Goal: Information Seeking & Learning: Learn about a topic

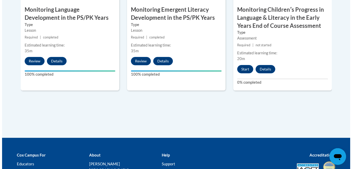
scroll to position [532, 0]
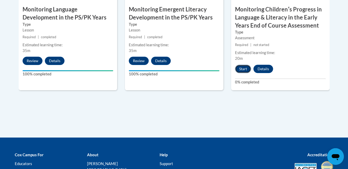
click at [245, 69] on button "Start" at bounding box center [243, 69] width 16 height 8
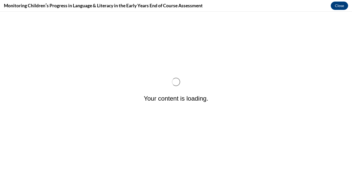
scroll to position [0, 0]
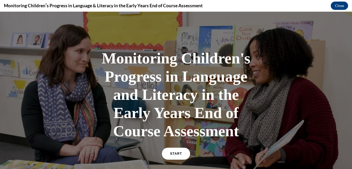
click at [175, 152] on span "START" at bounding box center [176, 153] width 12 height 4
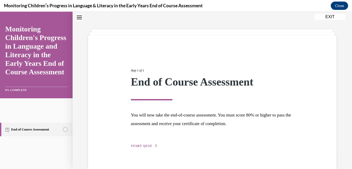
scroll to position [27, 0]
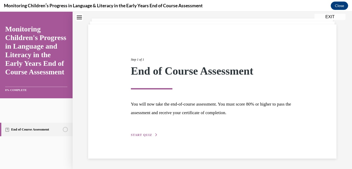
click at [144, 134] on span "START QUIZ" at bounding box center [141, 135] width 21 height 4
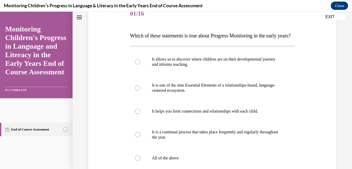
scroll to position [79, 0]
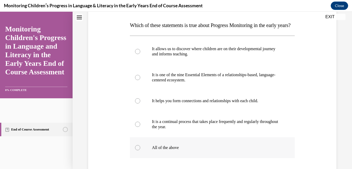
click at [137, 150] on div at bounding box center [137, 147] width 5 height 5
click at [137, 150] on input "All of the above" at bounding box center [137, 147] width 5 height 5
radio input "true"
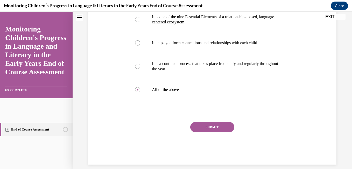
scroll to position [141, 0]
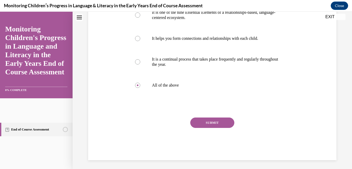
click at [207, 128] on button "SUBMIT" at bounding box center [212, 122] width 44 height 10
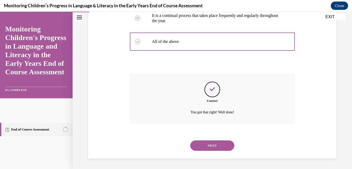
scroll to position [195, 0]
click at [210, 145] on button "NEXT" at bounding box center [212, 145] width 44 height 10
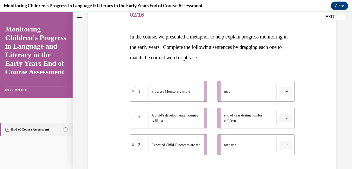
scroll to position [73, 0]
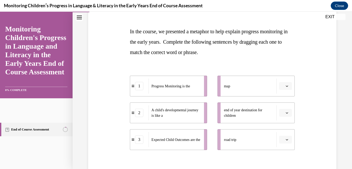
click at [286, 86] on icon "button" at bounding box center [287, 85] width 2 height 1
click at [279, 107] on span "1" at bounding box center [280, 108] width 2 height 4
click at [286, 139] on icon "button" at bounding box center [287, 139] width 3 height 3
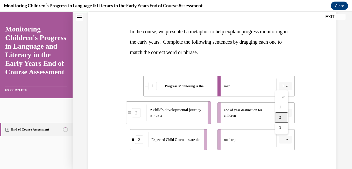
click at [281, 117] on span "2" at bounding box center [280, 117] width 2 height 4
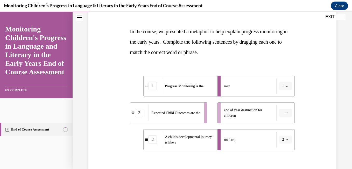
click at [285, 114] on span "button" at bounding box center [287, 113] width 4 height 4
click at [280, 155] on span "3" at bounding box center [280, 155] width 2 height 4
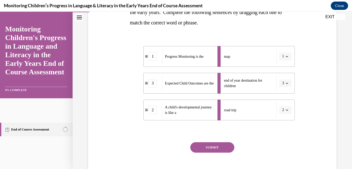
scroll to position [114, 0]
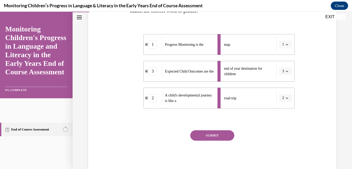
click at [212, 135] on button "SUBMIT" at bounding box center [212, 135] width 44 height 10
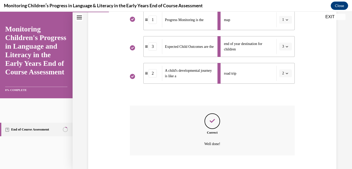
scroll to position [170, 0]
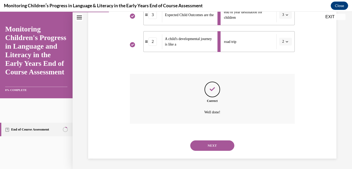
click at [213, 145] on button "NEXT" at bounding box center [212, 145] width 44 height 10
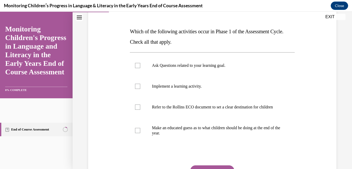
scroll to position [83, 0]
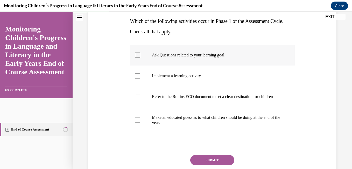
click at [137, 54] on div at bounding box center [137, 54] width 5 height 5
click at [137, 54] on input "Ask Questions related to your learning goal." at bounding box center [137, 54] width 5 height 5
checkbox input "true"
click at [137, 99] on div at bounding box center [137, 96] width 5 height 5
click at [137, 99] on input "Refer to the Rollins ECO document to set a clear destination for children" at bounding box center [137, 96] width 5 height 5
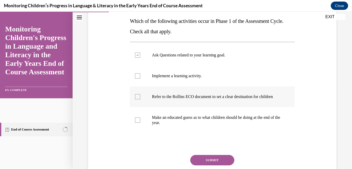
checkbox input "true"
click at [212, 163] on button "SUBMIT" at bounding box center [212, 160] width 44 height 10
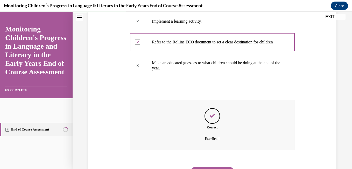
scroll to position [169, 0]
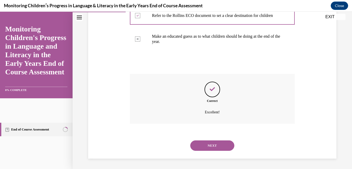
click at [211, 145] on button "NEXT" at bounding box center [212, 145] width 44 height 10
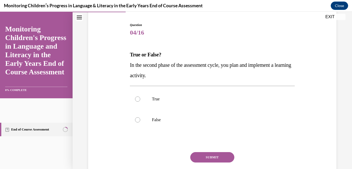
scroll to position [62, 0]
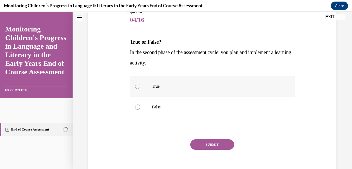
click at [138, 86] on div at bounding box center [137, 85] width 5 height 5
click at [138, 86] on input "True" at bounding box center [137, 85] width 5 height 5
radio input "true"
click at [212, 144] on button "SUBMIT" at bounding box center [212, 144] width 44 height 10
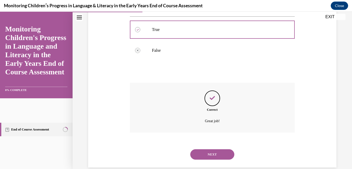
scroll to position [128, 0]
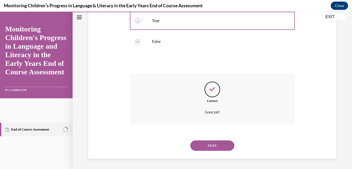
click at [212, 144] on button "NEXT" at bounding box center [212, 145] width 44 height 10
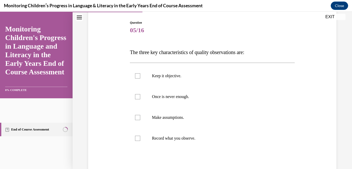
scroll to position [62, 0]
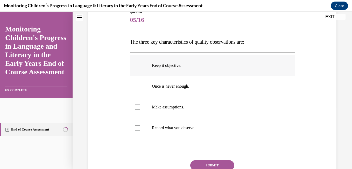
click at [136, 67] on div at bounding box center [137, 65] width 5 height 5
click at [136, 67] on input "Keep it objective." at bounding box center [137, 65] width 5 height 5
checkbox input "true"
click at [138, 85] on div at bounding box center [137, 85] width 5 height 5
click at [138, 85] on input "Once is never enough." at bounding box center [137, 85] width 5 height 5
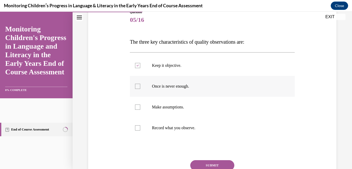
checkbox input "true"
click at [137, 128] on div at bounding box center [137, 127] width 5 height 5
click at [137, 128] on input "Record what you observe." at bounding box center [137, 127] width 5 height 5
checkbox input "true"
click at [208, 164] on button "SUBMIT" at bounding box center [212, 165] width 44 height 10
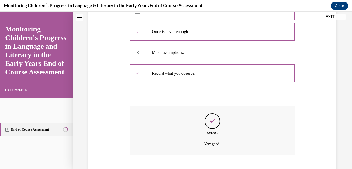
scroll to position [148, 0]
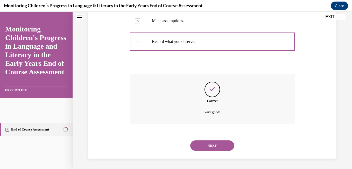
click at [213, 144] on button "NEXT" at bounding box center [212, 145] width 44 height 10
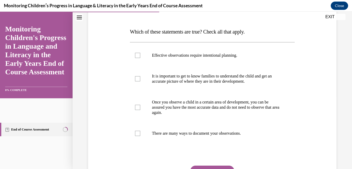
scroll to position [73, 0]
click at [138, 54] on div at bounding box center [137, 54] width 5 height 5
click at [138, 54] on input "Effective observations require intentional planning." at bounding box center [137, 54] width 5 height 5
checkbox input "true"
click at [137, 78] on div at bounding box center [137, 78] width 5 height 5
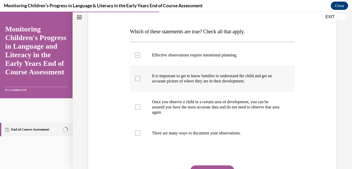
click at [137, 78] on input "It is important to get to know families to understand the child and get an accu…" at bounding box center [137, 78] width 5 height 5
checkbox input "true"
click at [137, 131] on div at bounding box center [137, 132] width 5 height 5
click at [137, 131] on input "There are many ways to document your observations." at bounding box center [137, 132] width 5 height 5
checkbox input "true"
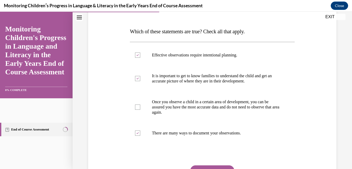
scroll to position [83, 0]
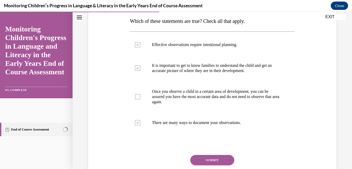
click at [213, 160] on button "SUBMIT" at bounding box center [212, 160] width 44 height 10
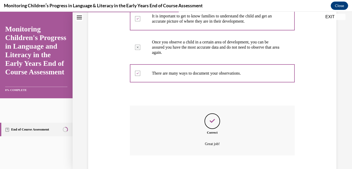
scroll to position [164, 0]
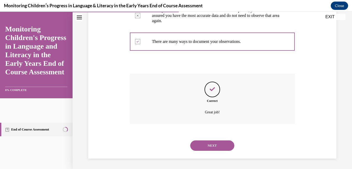
click at [209, 144] on button "NEXT" at bounding box center [212, 145] width 44 height 10
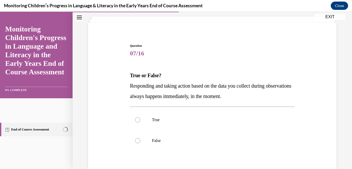
scroll to position [41, 0]
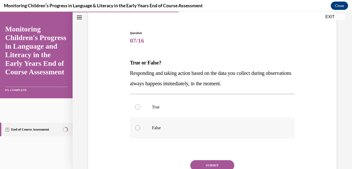
click at [137, 127] on div at bounding box center [137, 127] width 5 height 5
click at [137, 127] on input "False" at bounding box center [137, 127] width 5 height 5
radio input "true"
click at [212, 164] on button "SUBMIT" at bounding box center [212, 165] width 44 height 10
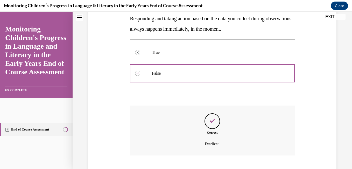
scroll to position [128, 0]
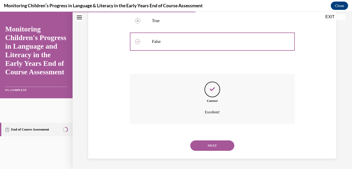
click at [209, 145] on button "NEXT" at bounding box center [212, 145] width 44 height 10
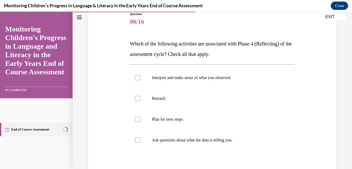
scroll to position [62, 0]
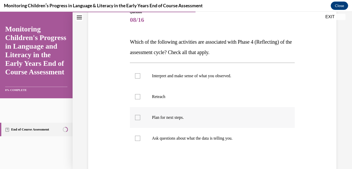
click at [138, 117] on div at bounding box center [137, 117] width 5 height 5
click at [138, 117] on input "Plan for next steps." at bounding box center [137, 117] width 5 height 5
checkbox input "true"
click at [138, 138] on div at bounding box center [137, 137] width 5 height 5
click at [138, 138] on input "Ask questions about what the data is telling you." at bounding box center [137, 137] width 5 height 5
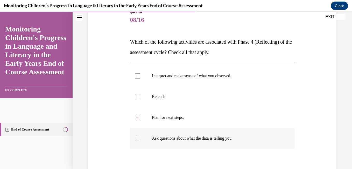
checkbox input "true"
click at [137, 76] on div at bounding box center [137, 75] width 5 height 5
click at [137, 76] on input "Interpret and make sense of what you observed." at bounding box center [137, 75] width 5 height 5
checkbox input "true"
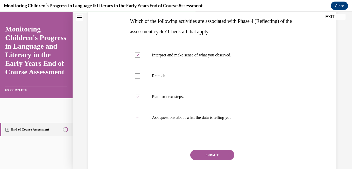
scroll to position [93, 0]
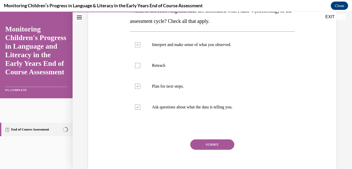
click at [208, 145] on button "SUBMIT" at bounding box center [212, 144] width 44 height 10
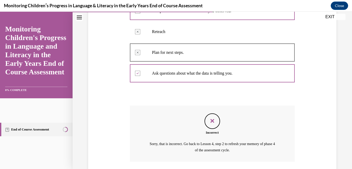
scroll to position [165, 0]
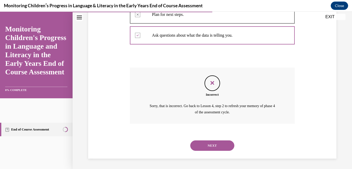
click at [208, 145] on button "NEXT" at bounding box center [212, 145] width 44 height 10
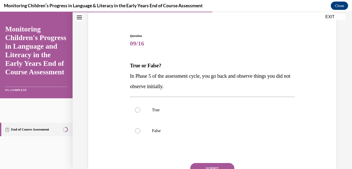
scroll to position [41, 0]
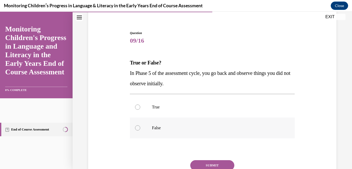
click at [137, 129] on div at bounding box center [137, 127] width 5 height 5
click at [137, 129] on input "False" at bounding box center [137, 127] width 5 height 5
radio input "true"
click at [213, 165] on button "SUBMIT" at bounding box center [212, 165] width 44 height 10
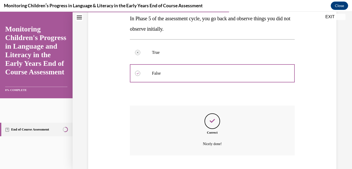
scroll to position [128, 0]
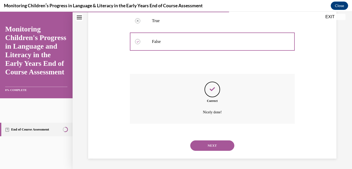
click at [212, 144] on button "NEXT" at bounding box center [212, 145] width 44 height 10
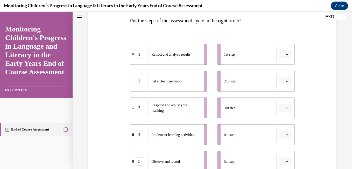
scroll to position [83, 0]
click at [139, 83] on div "2" at bounding box center [139, 81] width 8 height 8
click at [286, 82] on icon "button" at bounding box center [287, 81] width 2 height 1
click at [282, 103] on div "1" at bounding box center [281, 103] width 13 height 10
click at [286, 134] on icon "button" at bounding box center [287, 135] width 3 height 3
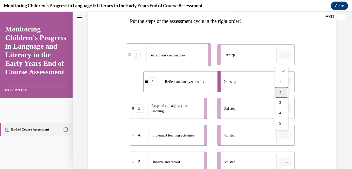
click at [282, 93] on div "2" at bounding box center [281, 92] width 13 height 10
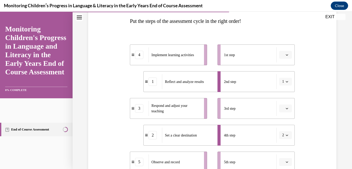
scroll to position [93, 0]
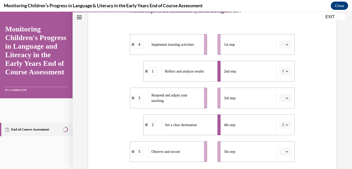
click at [285, 150] on span "button" at bounding box center [287, 151] width 4 height 4
click at [280, 119] on span "3" at bounding box center [280, 119] width 2 height 4
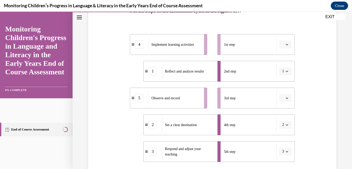
click at [286, 125] on icon "button" at bounding box center [287, 124] width 3 height 3
click at [280, 72] on span "1" at bounding box center [279, 71] width 2 height 4
click at [286, 70] on icon "button" at bounding box center [287, 71] width 3 height 3
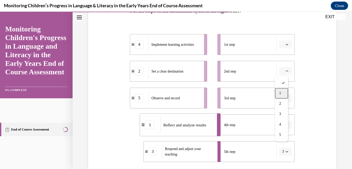
click at [281, 94] on span "1" at bounding box center [280, 93] width 2 height 4
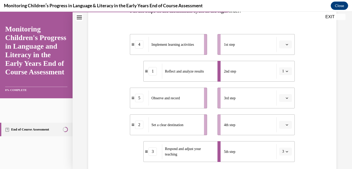
click at [286, 71] on icon "button" at bounding box center [287, 71] width 2 height 1
click at [278, 125] on div "4" at bounding box center [280, 124] width 13 height 10
click at [286, 124] on icon "button" at bounding box center [287, 124] width 3 height 3
click at [280, 72] on span "1" at bounding box center [280, 71] width 2 height 4
click at [286, 151] on button "3" at bounding box center [285, 151] width 13 height 8
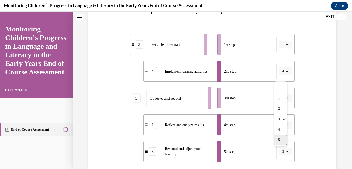
click at [280, 141] on span "5" at bounding box center [279, 139] width 2 height 4
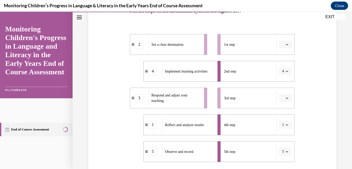
click at [286, 71] on icon "button" at bounding box center [287, 71] width 3 height 3
click at [280, 104] on span "2" at bounding box center [279, 103] width 2 height 4
click at [286, 151] on icon "button" at bounding box center [287, 151] width 2 height 1
click at [278, 119] on span "3" at bounding box center [279, 119] width 2 height 4
click at [286, 97] on icon "button" at bounding box center [287, 97] width 3 height 3
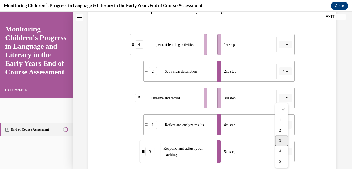
click at [282, 140] on div "3" at bounding box center [281, 140] width 13 height 10
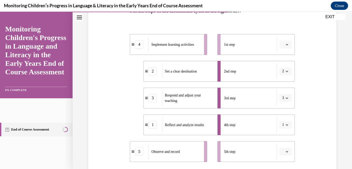
click at [286, 71] on icon "button" at bounding box center [287, 71] width 3 height 3
click at [281, 93] on div "1" at bounding box center [280, 93] width 13 height 10
click at [286, 44] on icon "button" at bounding box center [287, 44] width 3 height 3
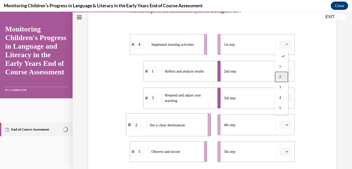
click at [283, 76] on div "2" at bounding box center [281, 77] width 13 height 10
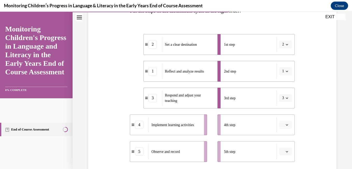
click at [153, 47] on div "2" at bounding box center [153, 44] width 8 height 8
click at [151, 46] on div "2" at bounding box center [153, 44] width 8 height 8
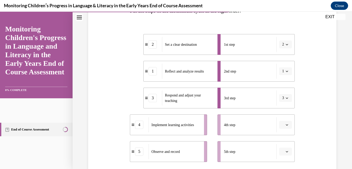
click at [153, 47] on div "2" at bounding box center [153, 44] width 8 height 8
click at [286, 44] on icon "button" at bounding box center [287, 44] width 2 height 1
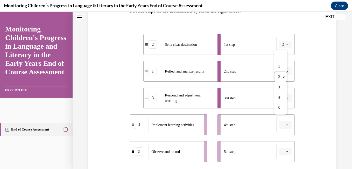
drag, startPoint x: 283, startPoint y: 44, endPoint x: 303, endPoint y: 45, distance: 19.7
click at [303, 45] on div "Question 10/16 Put the steps of the assessment cycle in the right order! 2 Set …" at bounding box center [212, 94] width 251 height 263
click at [286, 45] on icon "button" at bounding box center [287, 44] width 3 height 3
click at [280, 66] on span "1" at bounding box center [279, 66] width 2 height 4
click at [280, 66] on li "2nd step" at bounding box center [256, 71] width 77 height 21
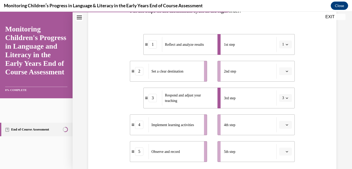
click at [170, 74] on div "Set a clear destination" at bounding box center [175, 71] width 52 height 15
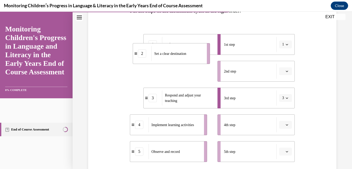
drag, startPoint x: 171, startPoint y: 73, endPoint x: 176, endPoint y: 51, distance: 22.6
click at [176, 51] on span "Set a clear destination" at bounding box center [170, 53] width 32 height 5
drag, startPoint x: 173, startPoint y: 76, endPoint x: 173, endPoint y: 51, distance: 25.4
click at [172, 51] on div "Set a clear destination" at bounding box center [174, 54] width 52 height 15
drag, startPoint x: 171, startPoint y: 74, endPoint x: 184, endPoint y: 45, distance: 31.4
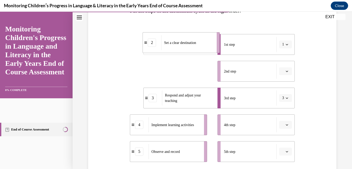
click at [184, 45] on div "Set a clear destination" at bounding box center [187, 42] width 52 height 15
drag, startPoint x: 172, startPoint y: 75, endPoint x: 181, endPoint y: 50, distance: 26.2
click at [181, 50] on div "Reflect and analyze results" at bounding box center [181, 52] width 52 height 15
drag, startPoint x: 195, startPoint y: 48, endPoint x: 203, endPoint y: 48, distance: 8.3
click at [202, 48] on div "Set a clear destination" at bounding box center [188, 44] width 52 height 15
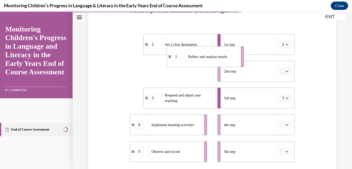
drag, startPoint x: 157, startPoint y: 75, endPoint x: 203, endPoint y: 55, distance: 50.5
click at [202, 56] on div "Reflect and analyze results" at bounding box center [211, 56] width 52 height 15
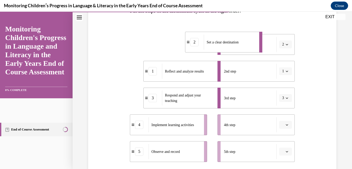
drag, startPoint x: 173, startPoint y: 45, endPoint x: 221, endPoint y: 47, distance: 48.0
click at [216, 43] on span "Set a clear destination" at bounding box center [223, 42] width 32 height 4
drag, startPoint x: 167, startPoint y: 48, endPoint x: 244, endPoint y: 50, distance: 76.7
click at [243, 50] on div "Set a clear destination" at bounding box center [265, 45] width 52 height 15
click at [154, 46] on div "2" at bounding box center [153, 44] width 8 height 8
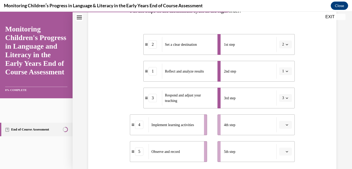
click at [154, 46] on div "2" at bounding box center [153, 44] width 8 height 8
click at [153, 76] on li "1 Reflect and analyze results" at bounding box center [181, 71] width 77 height 21
click at [153, 73] on div "1" at bounding box center [153, 71] width 8 height 8
click at [285, 71] on span "button" at bounding box center [287, 71] width 4 height 4
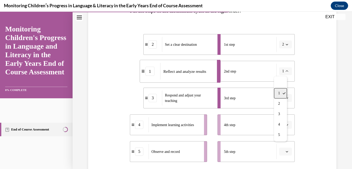
click at [281, 92] on div "1" at bounding box center [280, 93] width 13 height 10
click at [286, 71] on icon "button" at bounding box center [287, 71] width 3 height 3
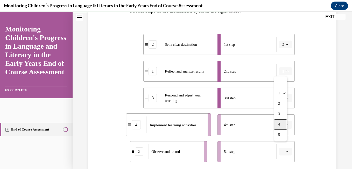
click at [279, 121] on div "4" at bounding box center [280, 124] width 13 height 10
click at [286, 45] on icon "button" at bounding box center [287, 44] width 3 height 3
click at [280, 65] on span "1" at bounding box center [279, 66] width 2 height 4
click at [146, 46] on div "1" at bounding box center [153, 44] width 18 height 8
drag, startPoint x: 145, startPoint y: 46, endPoint x: 128, endPoint y: 46, distance: 17.9
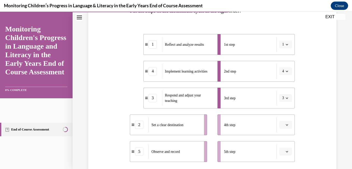
click at [128, 46] on div "Question 10/16 Put the steps of the assessment cycle in the right order! 1 Refl…" at bounding box center [212, 94] width 251 height 263
click at [286, 124] on icon "button" at bounding box center [287, 124] width 3 height 3
click at [286, 43] on icon "button" at bounding box center [287, 44] width 3 height 3
click at [284, 74] on div "2" at bounding box center [280, 77] width 13 height 10
click at [286, 124] on icon "button" at bounding box center [287, 124] width 3 height 3
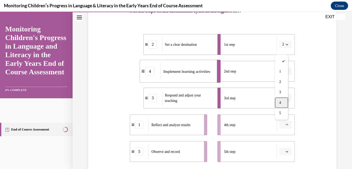
click at [282, 101] on div "4" at bounding box center [281, 102] width 13 height 10
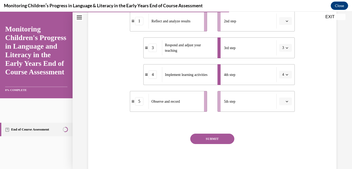
scroll to position [151, 0]
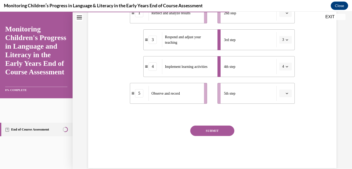
click at [286, 92] on icon "button" at bounding box center [287, 93] width 3 height 3
click at [282, 133] on div "3" at bounding box center [281, 136] width 13 height 10
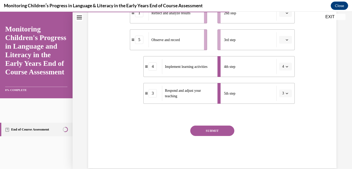
click at [286, 65] on icon "button" at bounding box center [287, 66] width 3 height 3
click at [282, 98] on div "2" at bounding box center [280, 99] width 13 height 10
click at [286, 92] on icon "button" at bounding box center [287, 93] width 3 height 3
click at [279, 156] on span "5" at bounding box center [279, 157] width 2 height 4
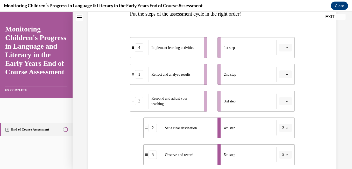
scroll to position [89, 0]
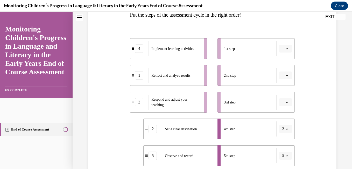
click at [285, 48] on span "button" at bounding box center [287, 49] width 4 height 4
click at [243, 46] on div "1st step" at bounding box center [250, 48] width 53 height 15
click at [286, 47] on icon "button" at bounding box center [287, 48] width 3 height 3
click at [282, 79] on div "2" at bounding box center [281, 81] width 13 height 10
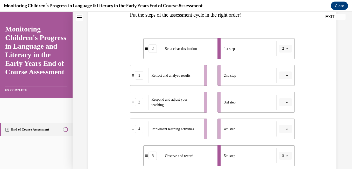
click at [286, 75] on icon "button" at bounding box center [287, 75] width 3 height 3
click at [285, 126] on div "4" at bounding box center [281, 128] width 13 height 10
click at [285, 100] on span "button" at bounding box center [287, 102] width 4 height 4
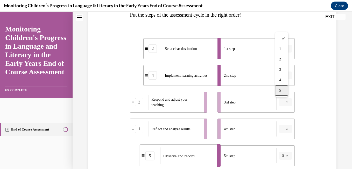
click at [281, 89] on span "5" at bounding box center [280, 90] width 2 height 4
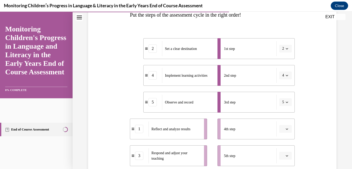
click at [286, 127] on icon "button" at bounding box center [287, 128] width 3 height 3
click at [280, 74] on span "1" at bounding box center [280, 75] width 2 height 4
click at [286, 156] on icon "button" at bounding box center [287, 155] width 3 height 3
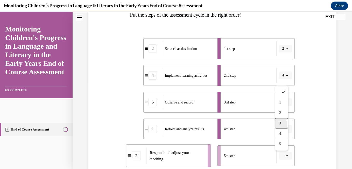
click at [284, 125] on div "3" at bounding box center [281, 123] width 13 height 10
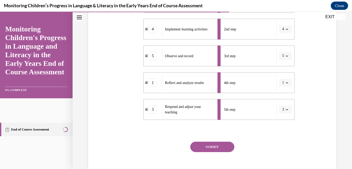
scroll to position [151, 0]
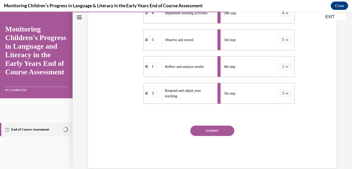
click at [210, 129] on button "SUBMIT" at bounding box center [212, 130] width 44 height 10
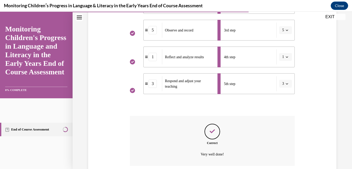
scroll to position [203, 0]
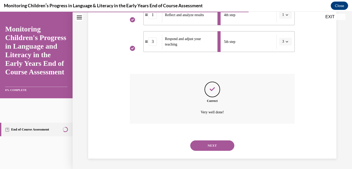
click at [220, 142] on button "NEXT" at bounding box center [212, 145] width 44 height 10
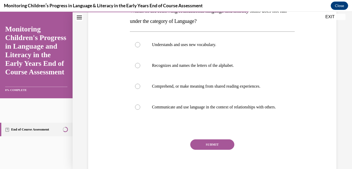
scroll to position [83, 0]
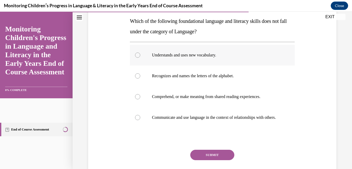
click at [135, 54] on div at bounding box center [137, 54] width 5 height 5
click at [135, 54] on input "Understands and uses new vocabulary." at bounding box center [137, 54] width 5 height 5
radio input "true"
click at [136, 78] on div at bounding box center [137, 75] width 5 height 5
click at [136, 78] on input "Recognizes and names the letters of the alphabet." at bounding box center [137, 75] width 5 height 5
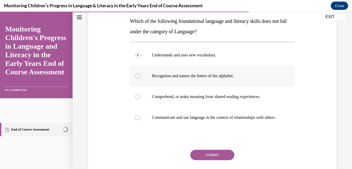
radio input "true"
click at [210, 160] on button "SUBMIT" at bounding box center [212, 154] width 44 height 10
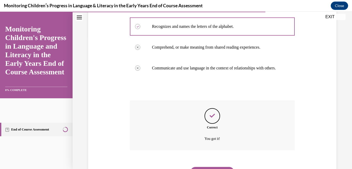
scroll to position [164, 0]
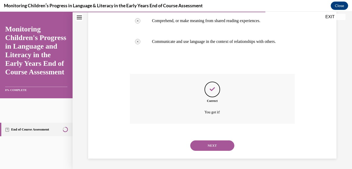
click at [212, 142] on button "NEXT" at bounding box center [212, 145] width 44 height 10
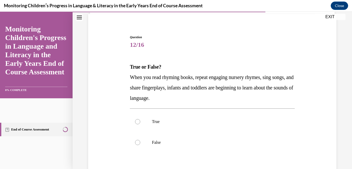
scroll to position [45, 0]
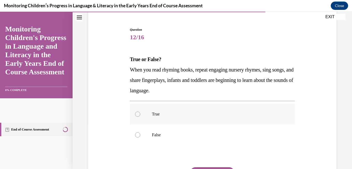
click at [136, 113] on div at bounding box center [137, 113] width 5 height 5
click at [136, 113] on input "True" at bounding box center [137, 113] width 5 height 5
radio input "true"
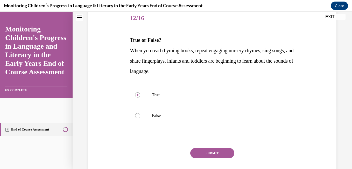
scroll to position [66, 0]
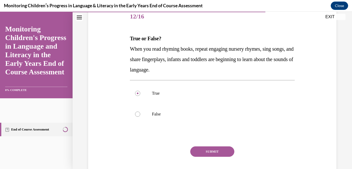
click at [214, 152] on button "SUBMIT" at bounding box center [212, 151] width 44 height 10
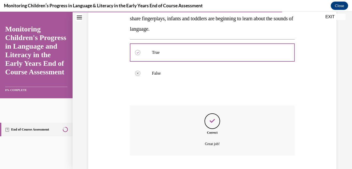
scroll to position [138, 0]
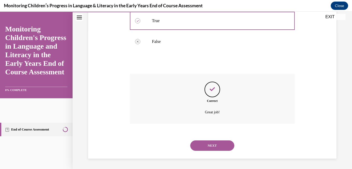
click at [213, 144] on button "NEXT" at bounding box center [212, 145] width 44 height 10
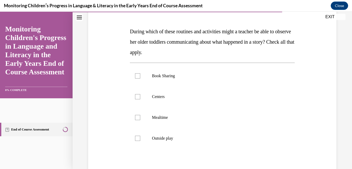
scroll to position [90, 0]
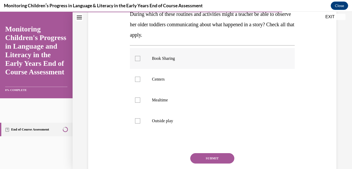
click at [137, 58] on div at bounding box center [137, 58] width 5 height 5
click at [137, 58] on input "Book Sharing" at bounding box center [137, 58] width 5 height 5
checkbox input "true"
click at [137, 79] on div at bounding box center [137, 78] width 5 height 5
click at [137, 79] on input "Centers" at bounding box center [137, 78] width 5 height 5
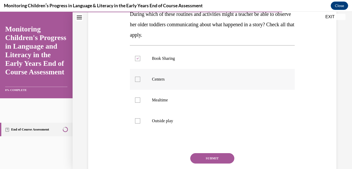
checkbox input "true"
click at [138, 101] on div at bounding box center [137, 99] width 5 height 5
click at [138, 101] on input "Mealtime" at bounding box center [137, 99] width 5 height 5
checkbox input "true"
click at [136, 120] on div at bounding box center [137, 120] width 5 height 5
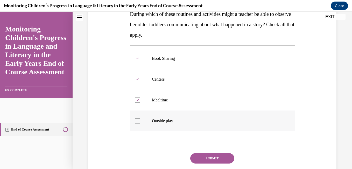
click at [136, 120] on input "Outside play" at bounding box center [137, 120] width 5 height 5
checkbox input "true"
click at [208, 158] on button "SUBMIT" at bounding box center [212, 158] width 44 height 10
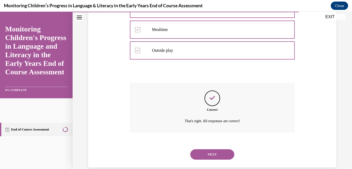
scroll to position [169, 0]
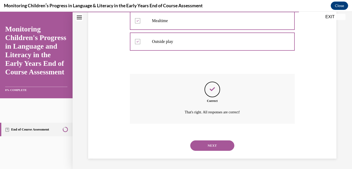
click at [212, 145] on button "NEXT" at bounding box center [212, 145] width 44 height 10
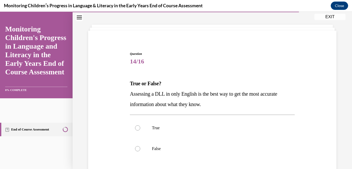
scroll to position [31, 0]
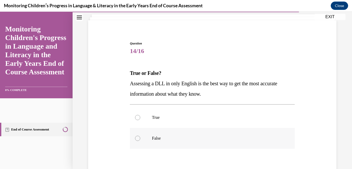
click at [136, 139] on div at bounding box center [137, 137] width 5 height 5
click at [136, 139] on input "False" at bounding box center [137, 137] width 5 height 5
radio input "true"
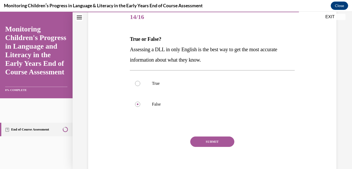
scroll to position [73, 0]
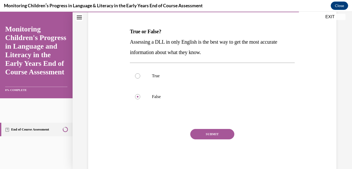
click at [215, 131] on button "SUBMIT" at bounding box center [212, 134] width 44 height 10
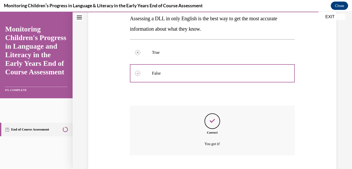
scroll to position [128, 0]
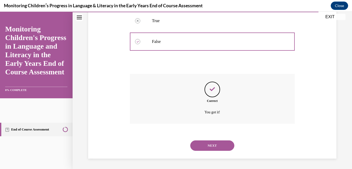
click at [213, 145] on button "NEXT" at bounding box center [212, 145] width 44 height 10
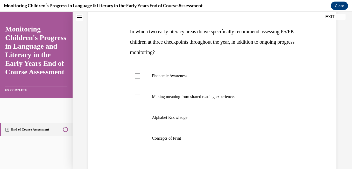
scroll to position [83, 0]
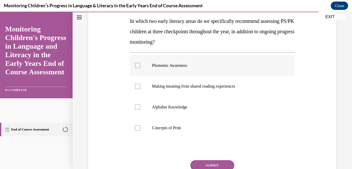
click at [137, 66] on div at bounding box center [137, 65] width 5 height 5
click at [137, 66] on input "Phonemic Awareness" at bounding box center [137, 65] width 5 height 5
click at [137, 66] on div at bounding box center [137, 65] width 5 height 5
click at [137, 66] on input "Phonemic Awareness" at bounding box center [137, 65] width 5 height 5
click at [137, 66] on div at bounding box center [137, 65] width 5 height 5
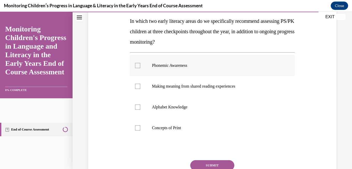
click at [137, 66] on input "Phonemic Awareness" at bounding box center [137, 65] width 5 height 5
checkbox input "true"
click at [138, 106] on div at bounding box center [137, 106] width 5 height 5
click at [138, 106] on input "Alphabet Knowledge" at bounding box center [137, 106] width 5 height 5
checkbox input "true"
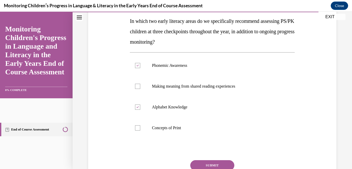
click at [205, 162] on button "SUBMIT" at bounding box center [212, 165] width 44 height 10
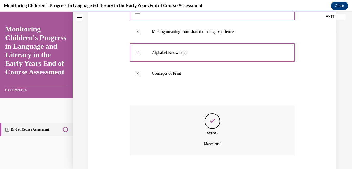
scroll to position [169, 0]
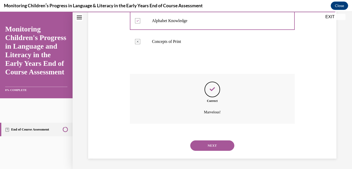
click at [212, 143] on button "NEXT" at bounding box center [212, 145] width 44 height 10
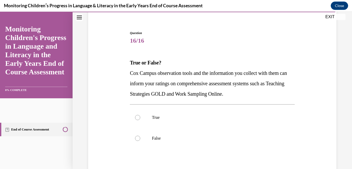
scroll to position [52, 0]
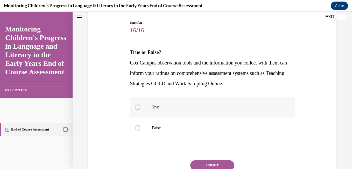
click at [136, 107] on div at bounding box center [137, 106] width 5 height 5
click at [136, 107] on input "True" at bounding box center [137, 106] width 5 height 5
radio input "true"
click at [209, 162] on button "SUBMIT" at bounding box center [212, 165] width 44 height 10
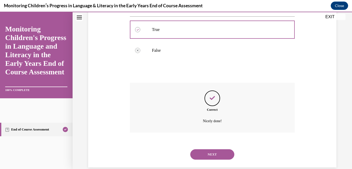
scroll to position [138, 0]
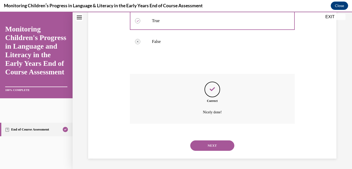
click at [210, 143] on button "NEXT" at bounding box center [212, 145] width 44 height 10
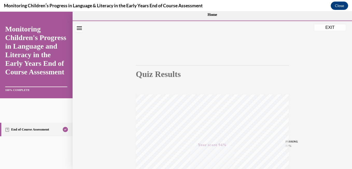
scroll to position [0, 0]
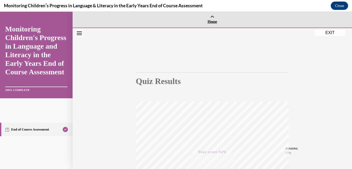
click at [211, 19] on icon at bounding box center [212, 17] width 4 height 4
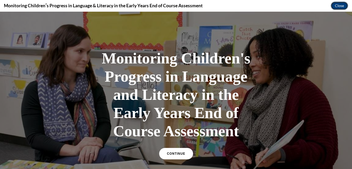
click at [338, 6] on button "Close" at bounding box center [339, 6] width 17 height 8
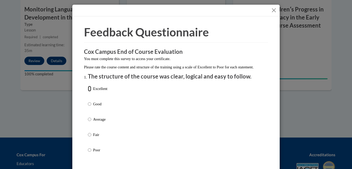
click at [88, 91] on input "Excellent" at bounding box center [89, 89] width 3 height 6
radio input "true"
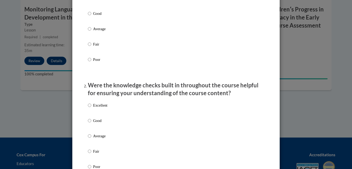
scroll to position [93, 0]
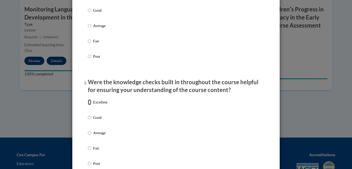
click at [88, 105] on input "Excellent" at bounding box center [89, 102] width 3 height 6
radio input "true"
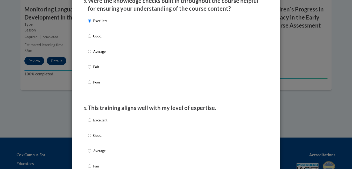
scroll to position [176, 0]
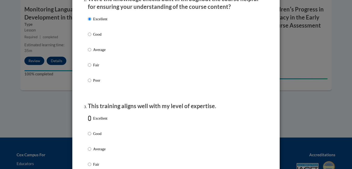
click at [88, 121] on input "Excellent" at bounding box center [89, 118] width 3 height 6
radio input "true"
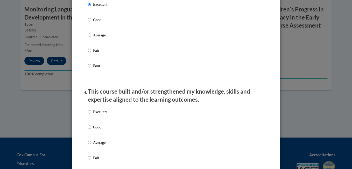
scroll to position [301, 0]
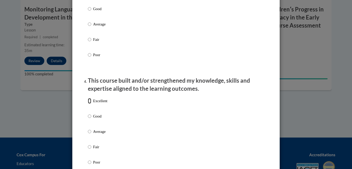
click at [88, 103] on input "Excellent" at bounding box center [89, 101] width 3 height 6
radio input "true"
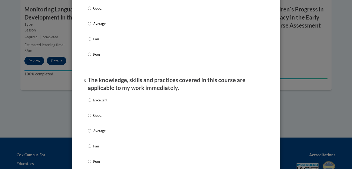
scroll to position [415, 0]
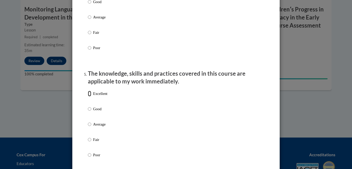
click at [89, 96] on input "Excellent" at bounding box center [89, 93] width 3 height 6
radio input "true"
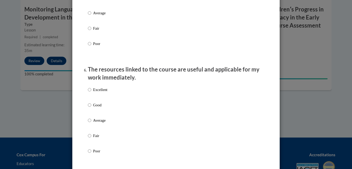
scroll to position [529, 0]
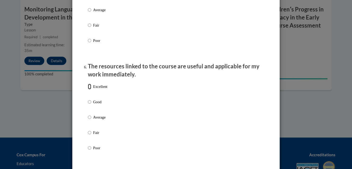
click at [89, 89] on input "Excellent" at bounding box center [89, 86] width 3 height 6
radio input "true"
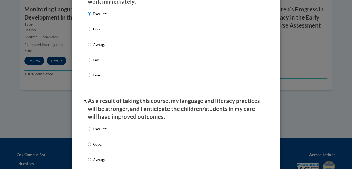
scroll to position [612, 0]
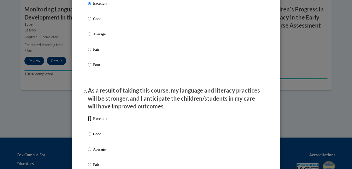
click at [89, 121] on input "Excellent" at bounding box center [89, 118] width 3 height 6
radio input "true"
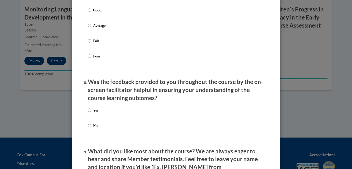
scroll to position [747, 0]
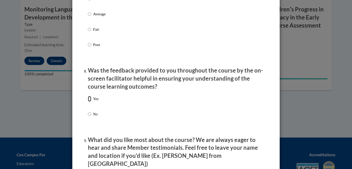
click at [88, 101] on input "Yes" at bounding box center [89, 99] width 3 height 6
radio input "true"
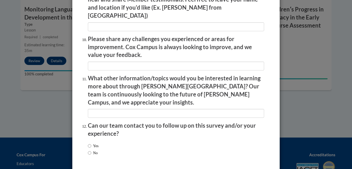
scroll to position [902, 0]
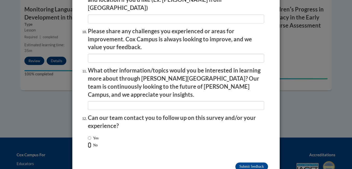
click at [88, 142] on input "No" at bounding box center [89, 145] width 3 height 6
radio input "true"
click at [249, 162] on input "Submit feedback" at bounding box center [251, 166] width 33 height 8
